Goal: Task Accomplishment & Management: Use online tool/utility

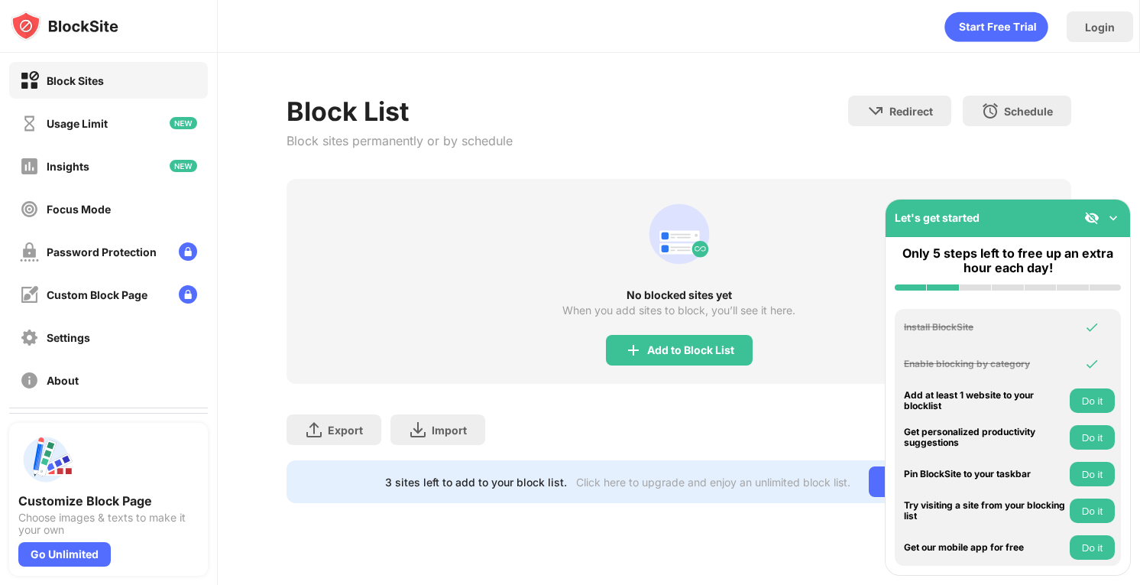
click at [1121, 224] on div "Let's get started" at bounding box center [1008, 218] width 245 height 37
click at [1119, 218] on img at bounding box center [1113, 217] width 15 height 15
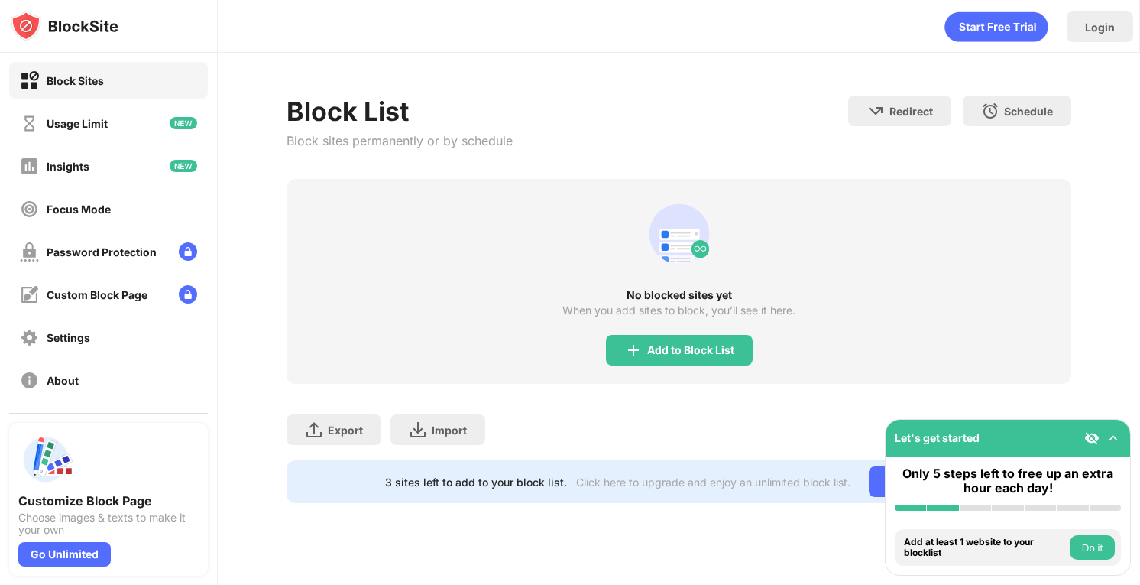
click at [1114, 442] on img at bounding box center [1113, 437] width 15 height 15
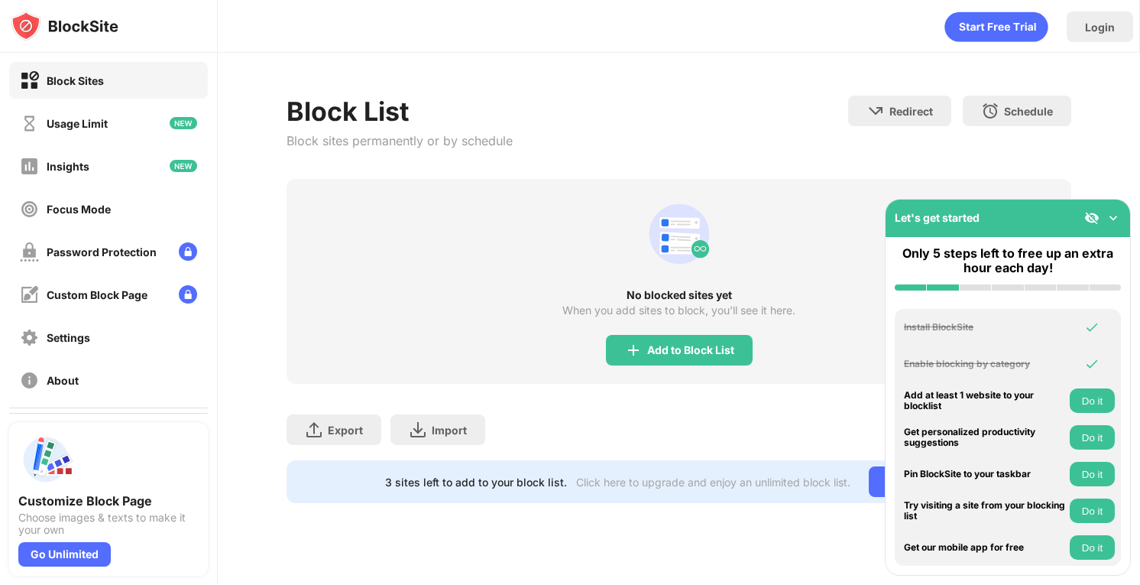
click at [1111, 225] on div "Let's get started" at bounding box center [1008, 218] width 245 height 37
click at [719, 347] on div "Add to Block List" at bounding box center [690, 350] width 87 height 12
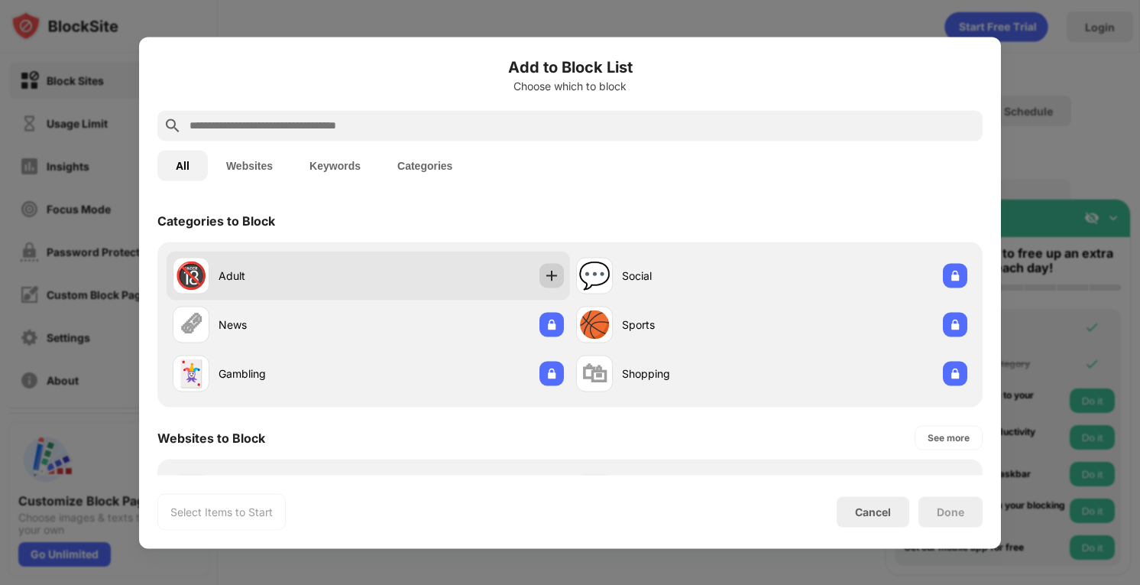
click at [554, 277] on img at bounding box center [551, 275] width 15 height 15
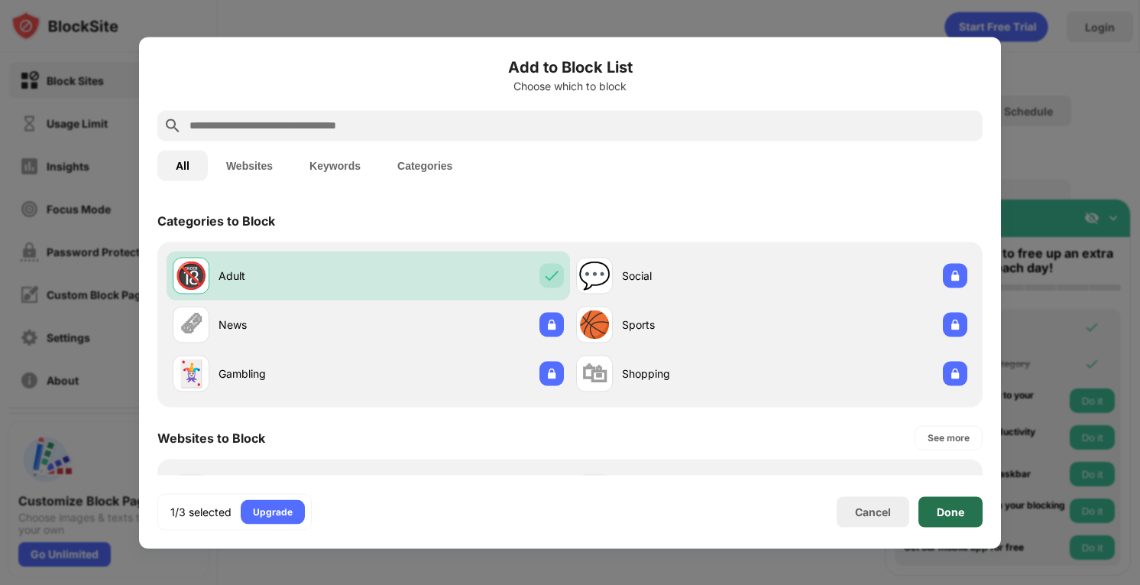
click at [962, 518] on div "Done" at bounding box center [951, 511] width 64 height 31
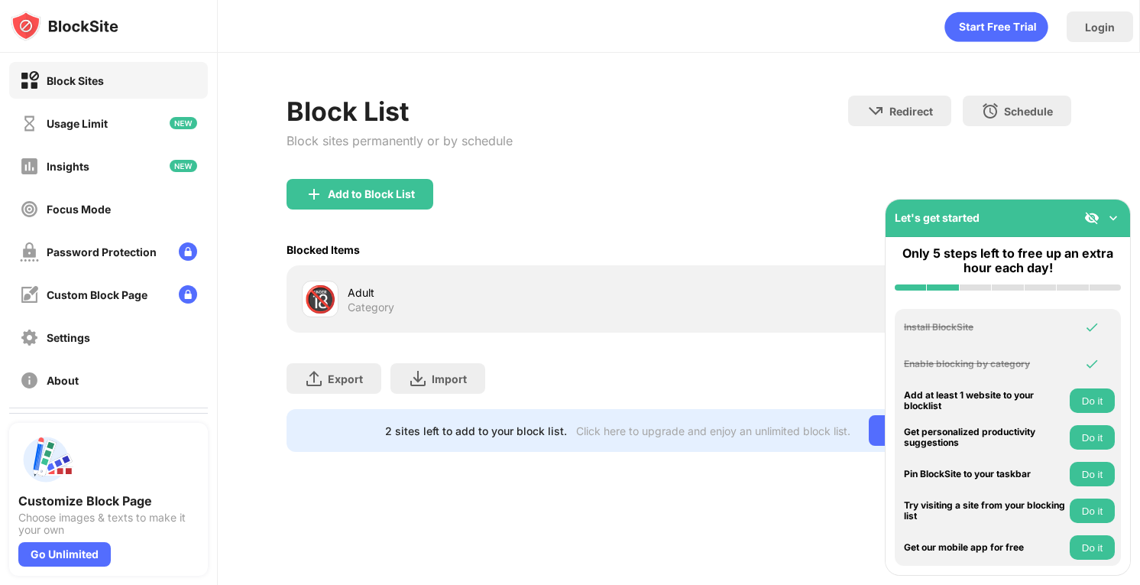
click at [1118, 216] on img at bounding box center [1113, 217] width 15 height 15
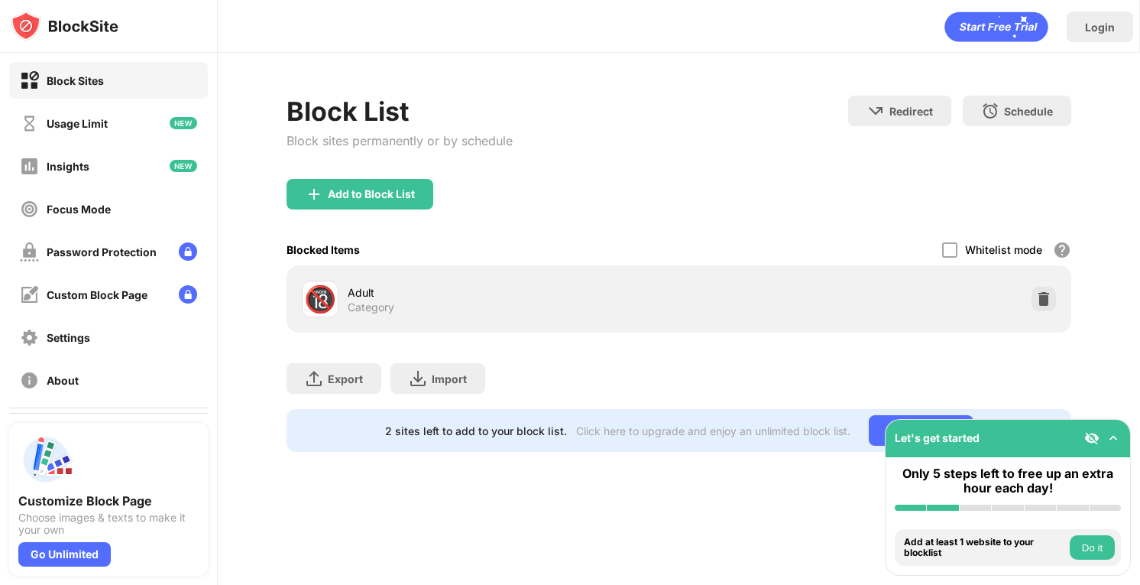
click at [397, 202] on div "Add to Block List" at bounding box center [360, 194] width 147 height 31
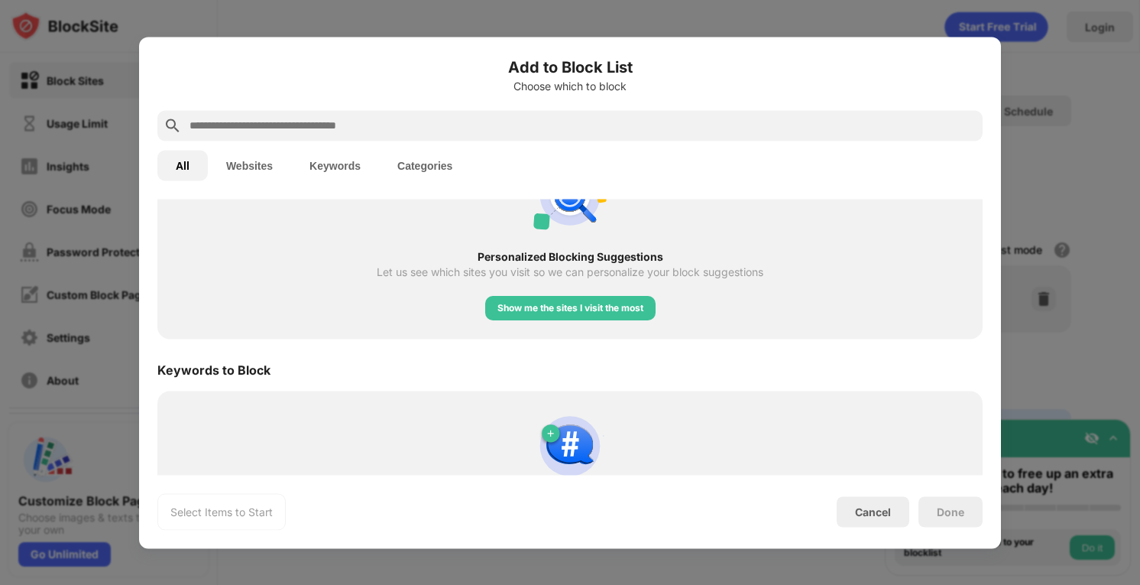
scroll to position [706, 0]
